Goal: Transaction & Acquisition: Purchase product/service

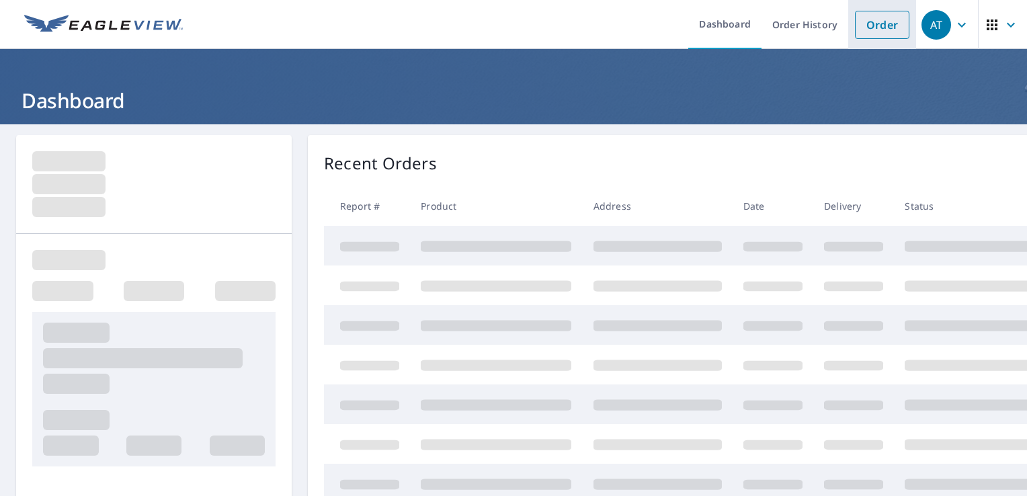
click at [857, 28] on link "Order" at bounding box center [882, 25] width 54 height 28
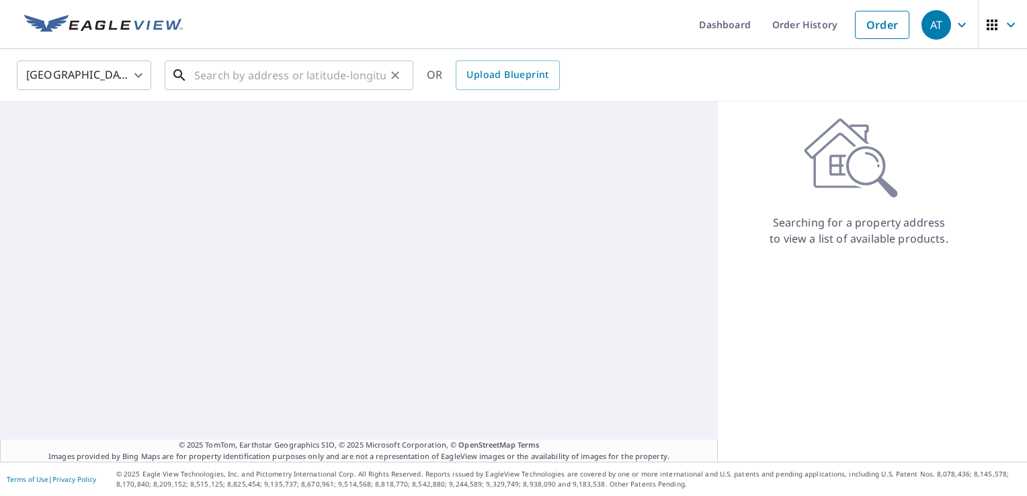
click at [306, 77] on input "text" at bounding box center [290, 75] width 192 height 38
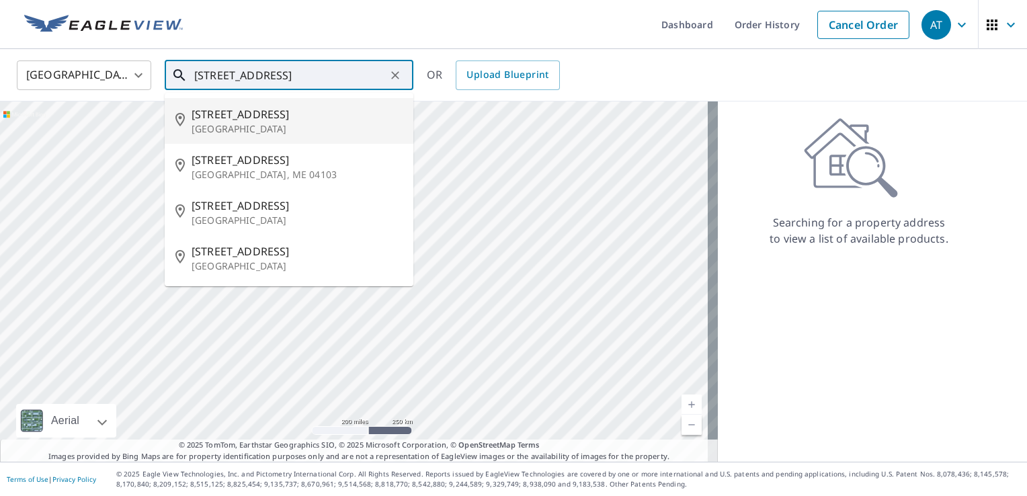
click at [248, 120] on span "[STREET_ADDRESS]" at bounding box center [297, 114] width 211 height 16
type input "[STREET_ADDRESS]"
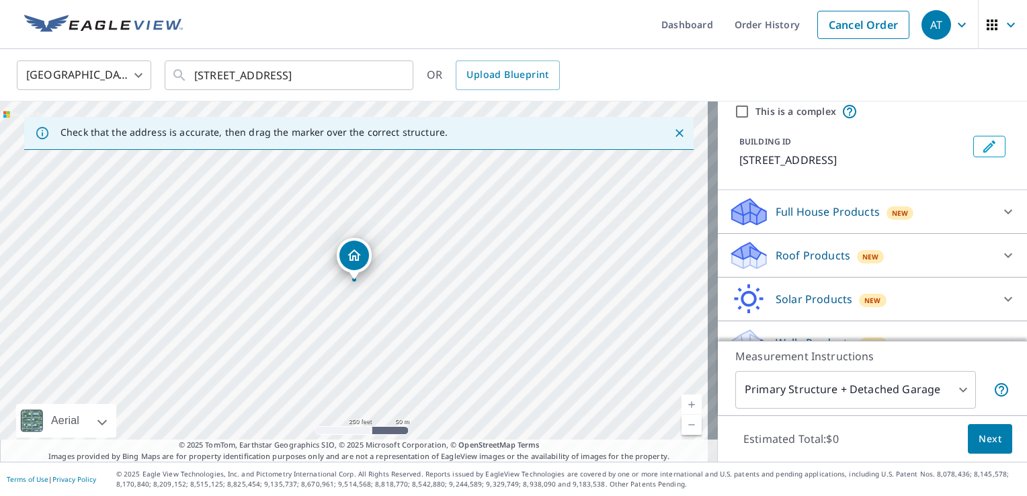
scroll to position [73, 0]
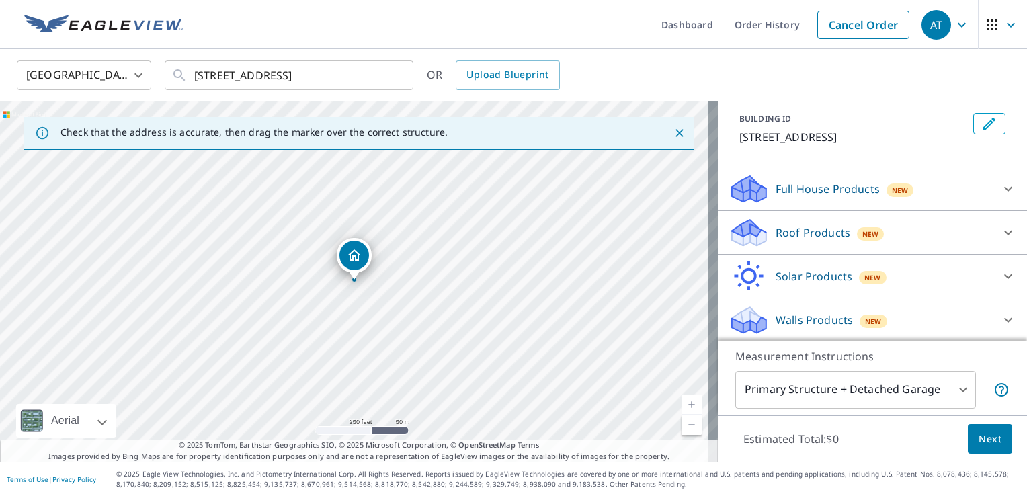
click at [921, 234] on div "Roof Products New" at bounding box center [859, 233] width 263 height 32
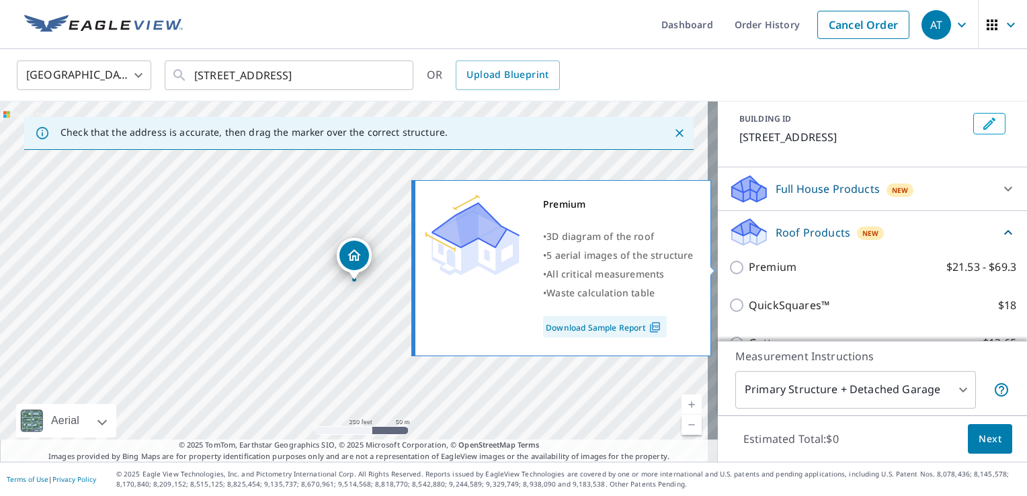
click at [878, 270] on label "Premium $21.53 - $69.3" at bounding box center [882, 267] width 267 height 17
click at [749, 270] on input "Premium $21.53 - $69.3" at bounding box center [738, 267] width 20 height 16
checkbox input "true"
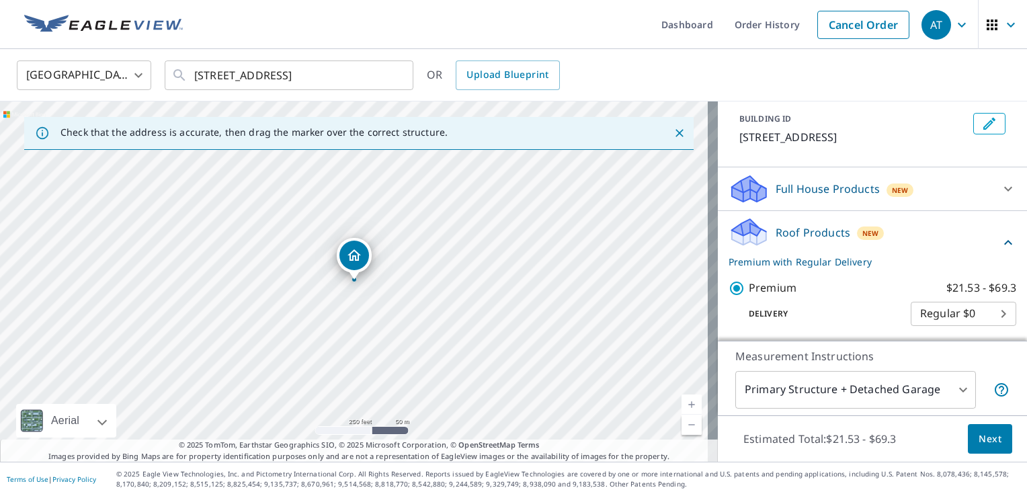
click at [978, 434] on span "Next" at bounding box center [989, 439] width 23 height 17
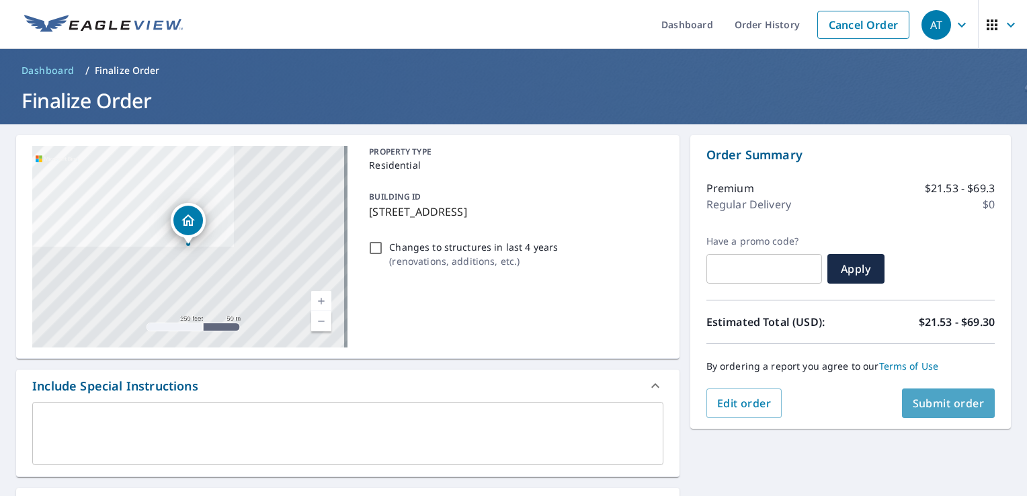
click at [927, 397] on span "Submit order" at bounding box center [949, 403] width 72 height 15
